Goal: Information Seeking & Learning: Learn about a topic

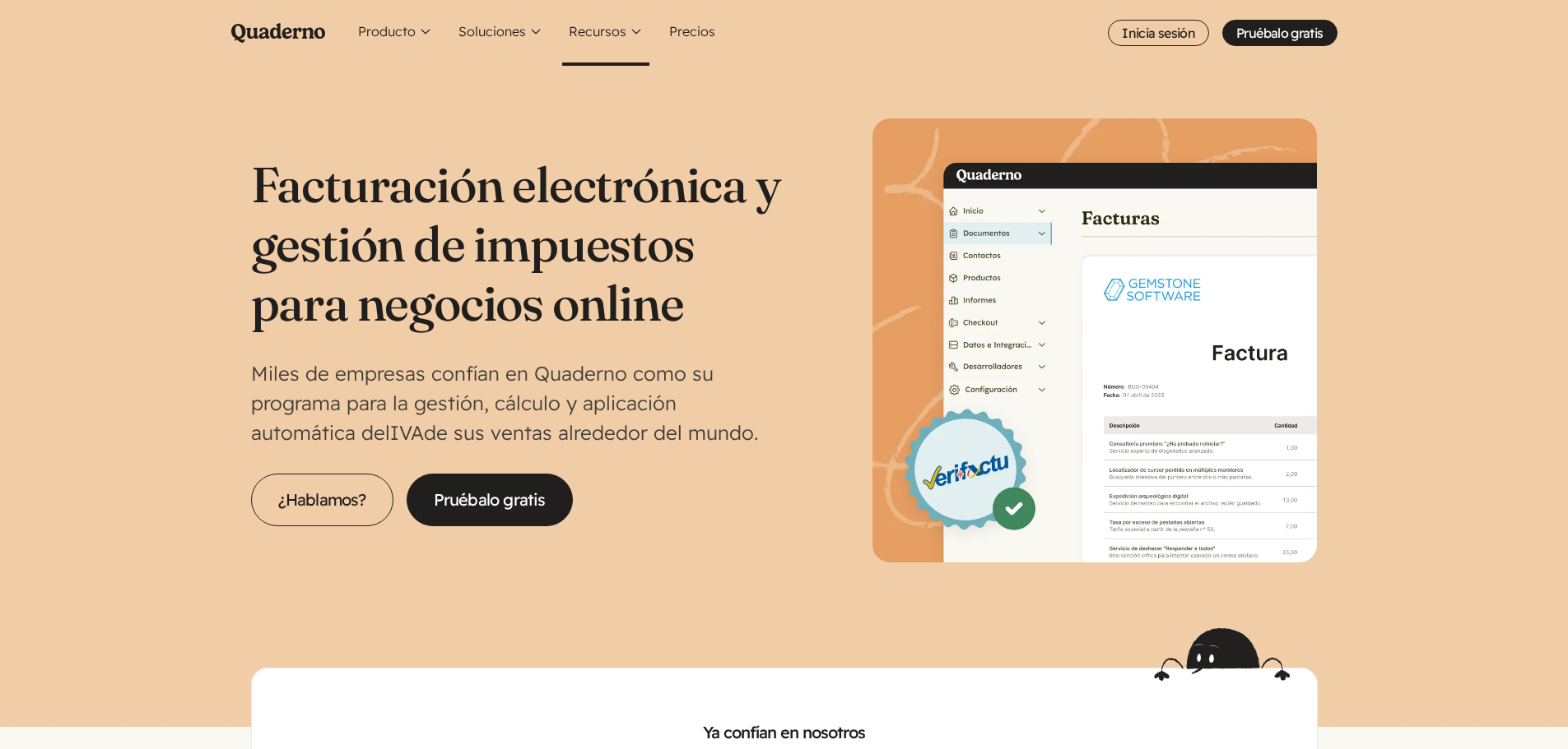
click at [591, 27] on button "Recursos" at bounding box center [606, 33] width 87 height 66
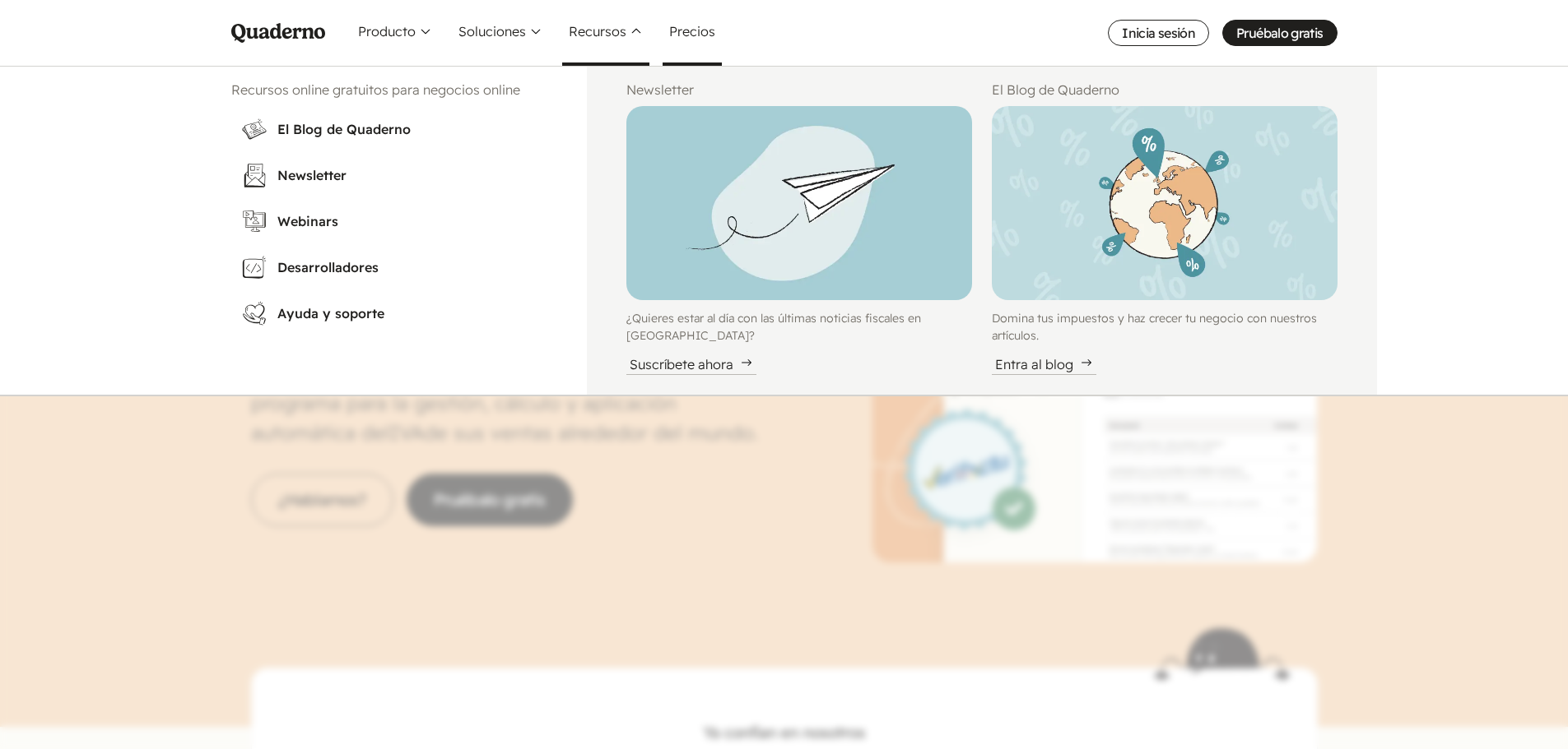
click at [688, 31] on link "Precios" at bounding box center [692, 33] width 59 height 66
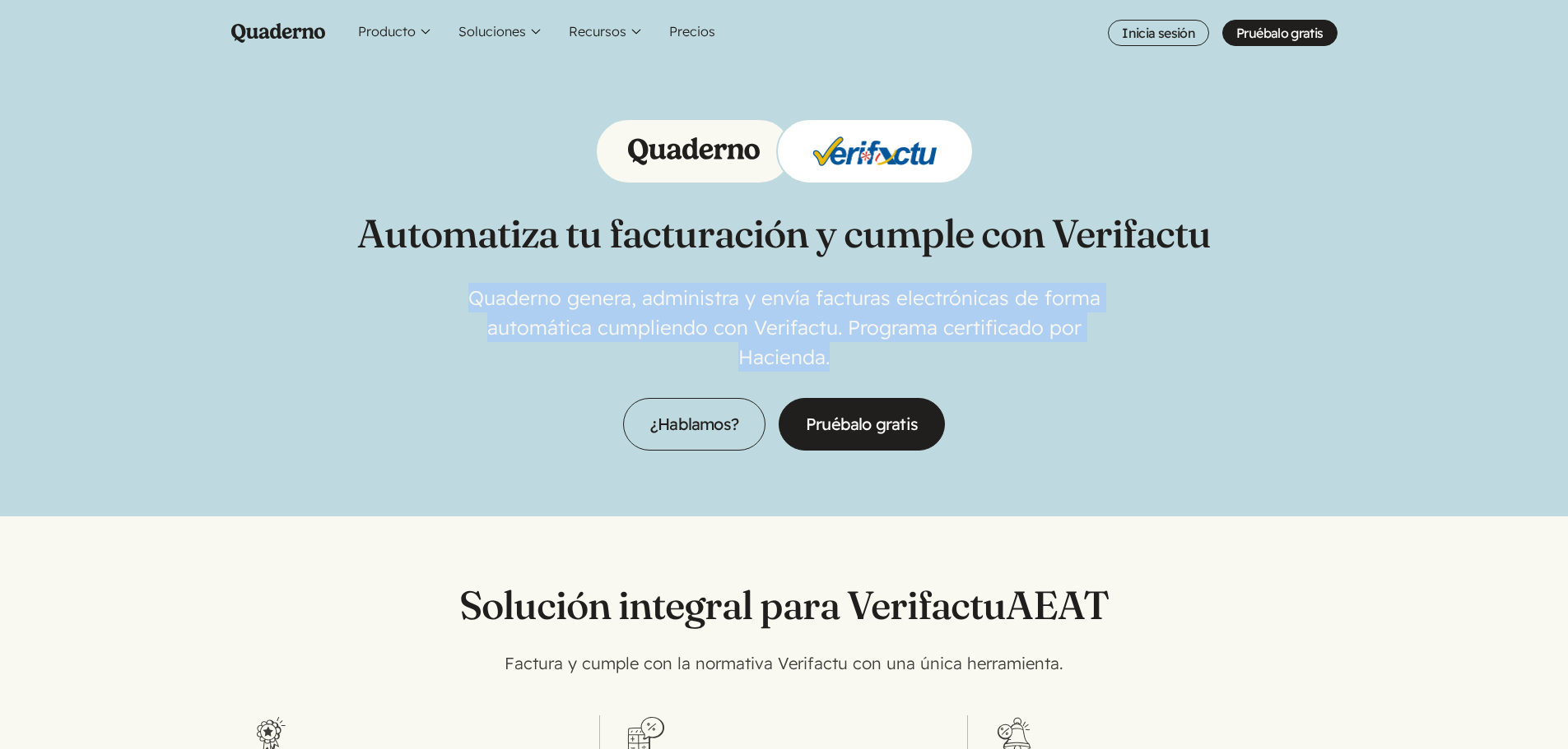
drag, startPoint x: 477, startPoint y: 300, endPoint x: 959, endPoint y: 352, distance: 484.8
click at [959, 352] on p "Quaderno genera, administra y envía facturas electrónicas de forma automática c…" at bounding box center [784, 328] width 658 height 89
click at [905, 359] on p "Quaderno genera, administra y envía facturas electrónicas de forma automática c…" at bounding box center [784, 328] width 658 height 89
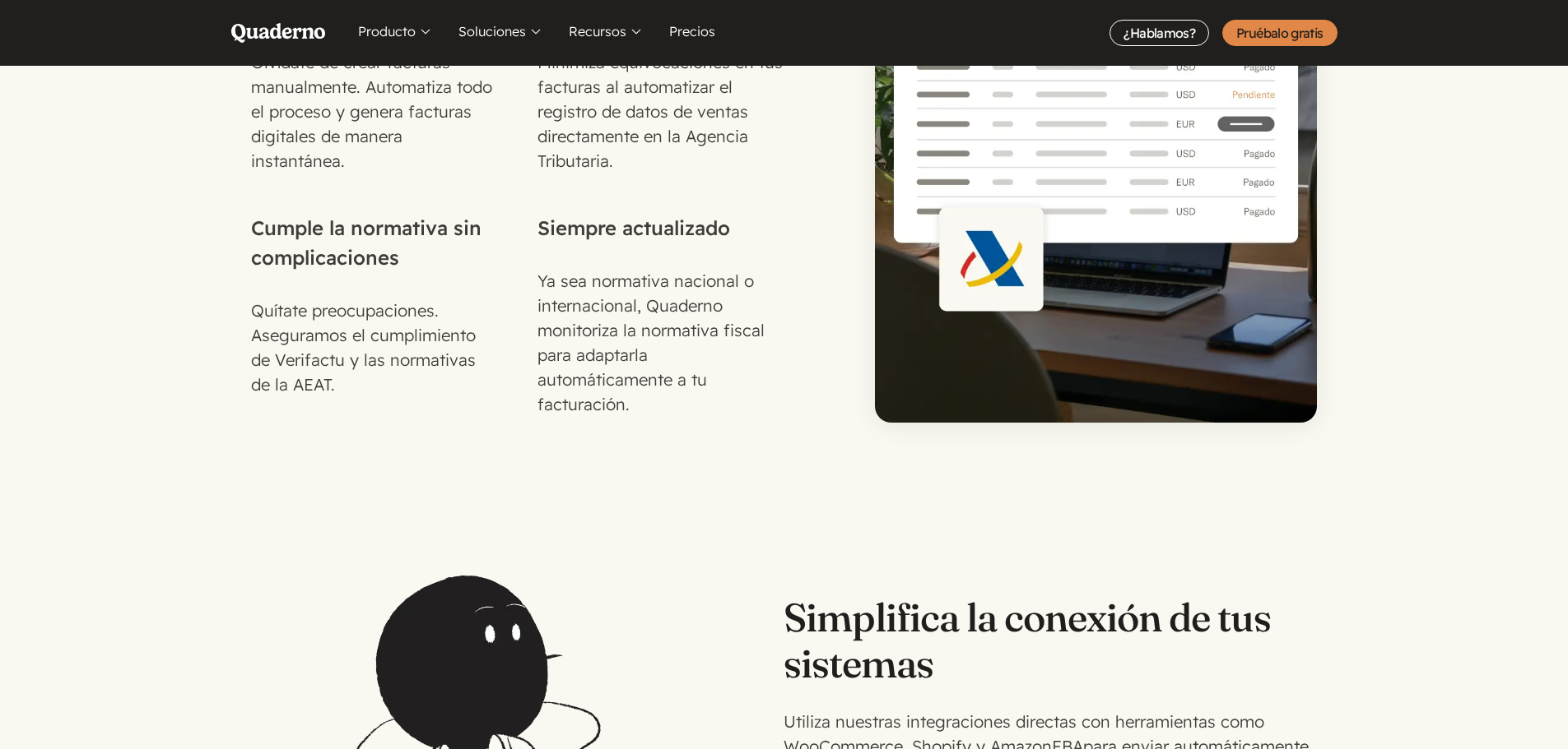
scroll to position [2550, 0]
